Goal: Navigation & Orientation: Find specific page/section

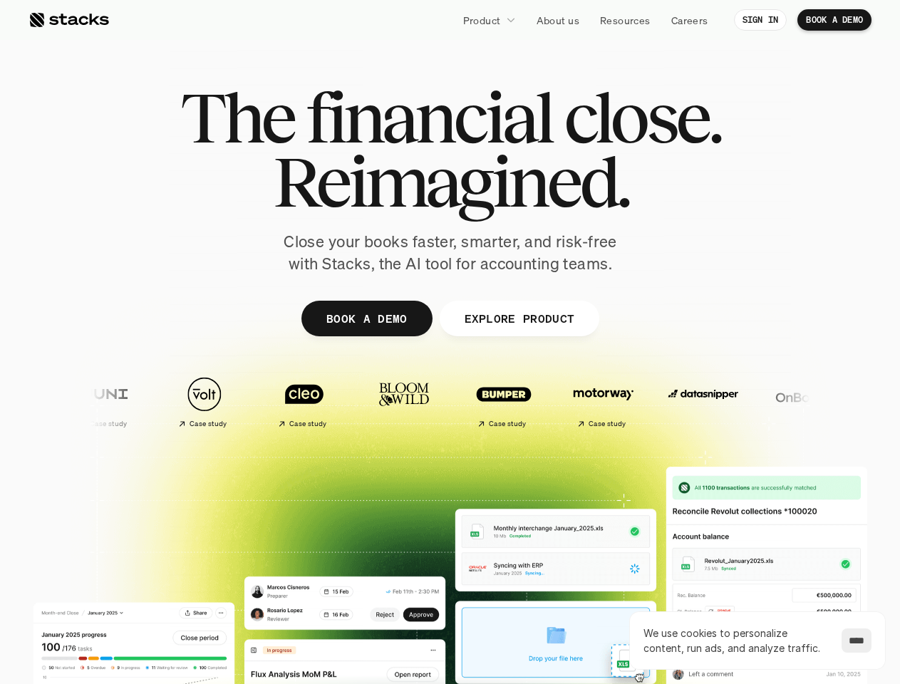
click at [449, 342] on div at bounding box center [450, 348] width 855 height 641
click at [489, 20] on p "Product" at bounding box center [482, 20] width 38 height 15
click at [661, 401] on img at bounding box center [703, 394] width 84 height 59
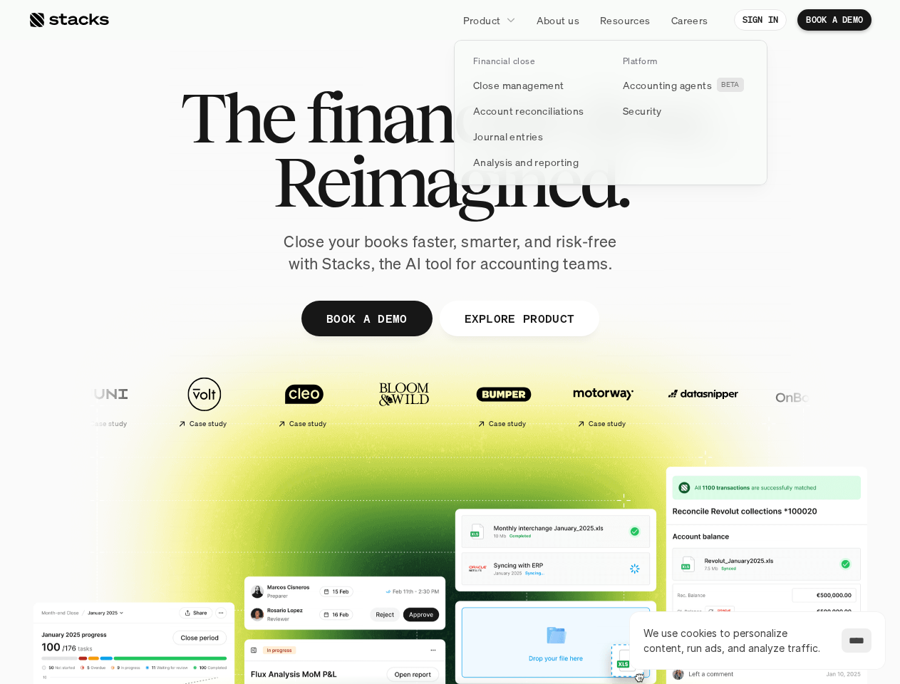
click at [761, 401] on img at bounding box center [803, 394] width 84 height 59
click at [860, 401] on img at bounding box center [902, 394] width 84 height 59
click at [615, 401] on div "Case study Case study Case study Case study Case study" at bounding box center [702, 401] width 1289 height 65
